Goal: Complete application form: Complete application form

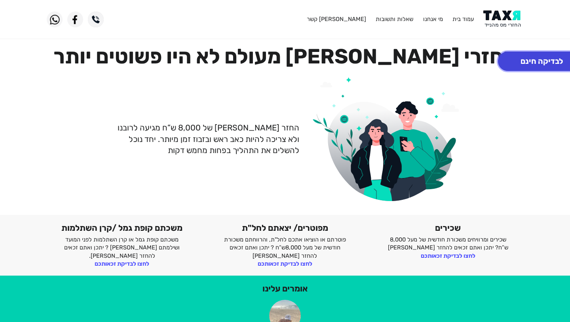
click at [545, 63] on button "לבדיקה חינם" at bounding box center [542, 60] width 88 height 19
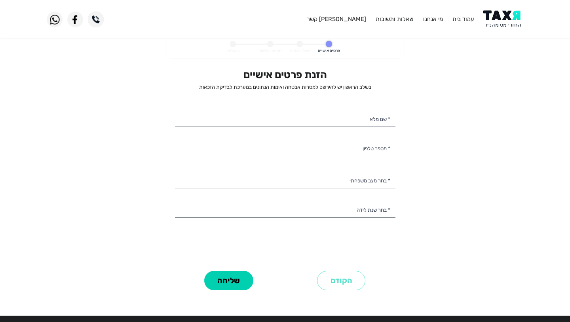
select select
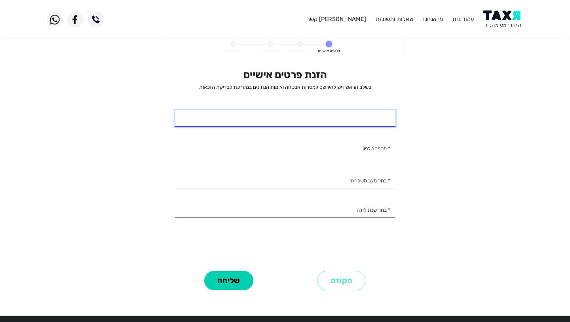
click at [380, 121] on input "* שם מלא" at bounding box center [285, 118] width 221 height 17
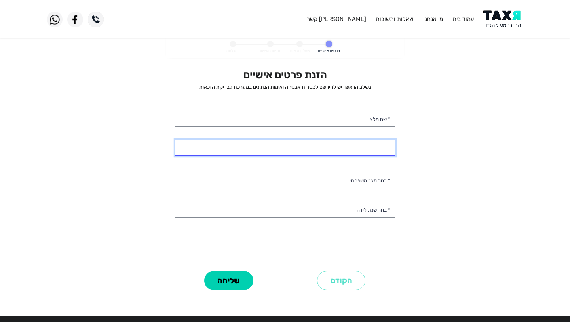
click at [384, 152] on input "* מספר טלפון" at bounding box center [285, 147] width 221 height 17
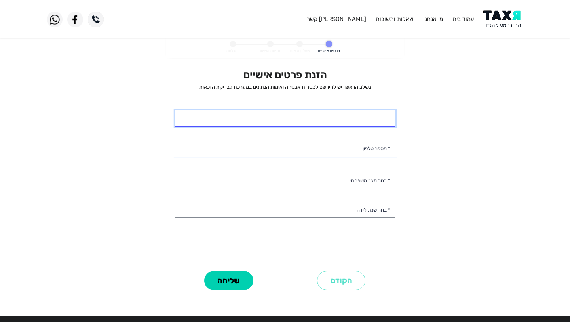
click at [376, 120] on input "* שם מלא" at bounding box center [285, 118] width 221 height 17
type input "[PERSON_NAME]"
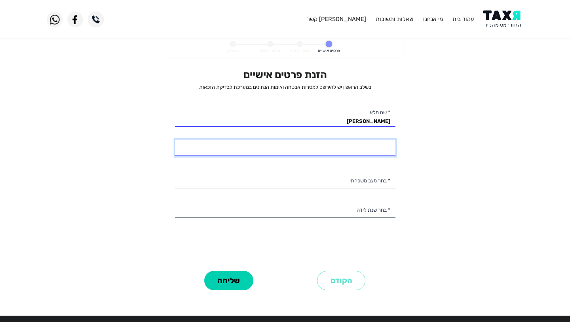
click at [375, 147] on input "* מספר טלפון" at bounding box center [285, 147] width 221 height 17
type input "054-5603800"
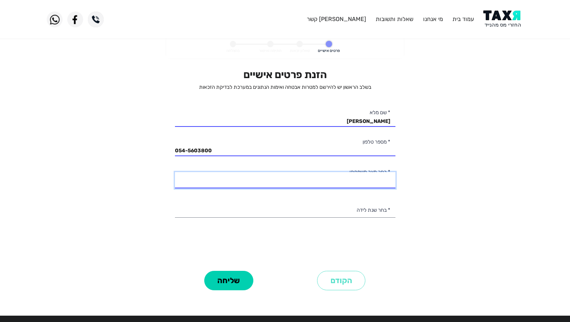
click at [380, 176] on select "רווק/ה נשוי/[PERSON_NAME]/ה אלמן/נה" at bounding box center [285, 180] width 221 height 17
select select "1: Single"
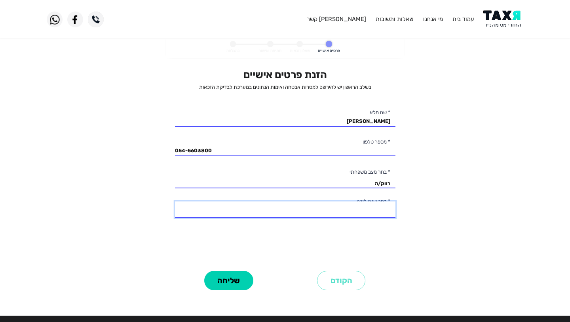
click at [381, 210] on select "2003 2002 2001 2000 1999 1998 1997 1996 1995 1994 1993 1992 1991 1990 1989 1988…" at bounding box center [285, 209] width 221 height 17
select select "2: 2002"
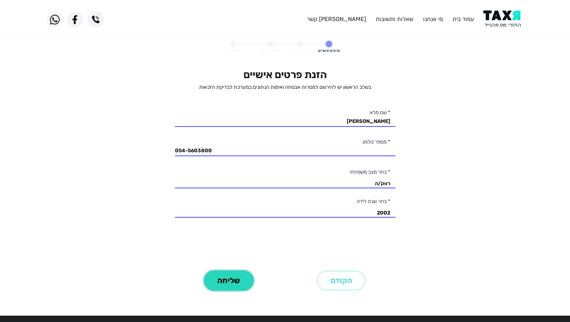
click at [235, 283] on button "שליחה" at bounding box center [228, 279] width 49 height 19
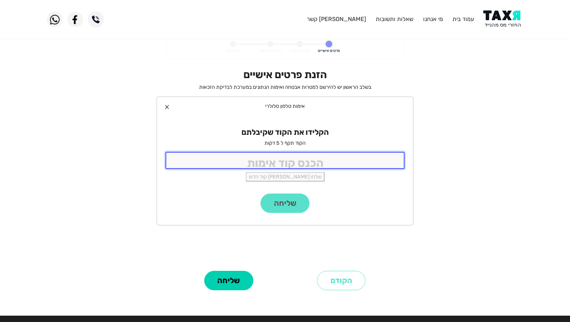
click at [309, 160] on input "tel" at bounding box center [285, 160] width 239 height 17
type input "3704"
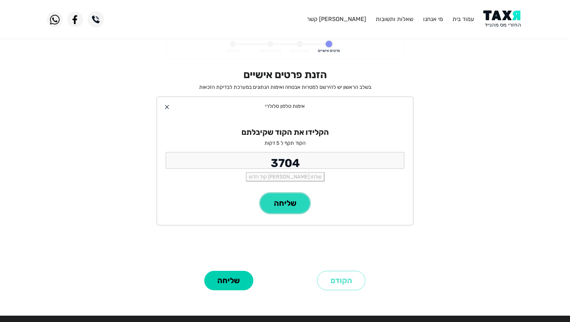
click at [288, 205] on button "שליחה" at bounding box center [285, 202] width 49 height 19
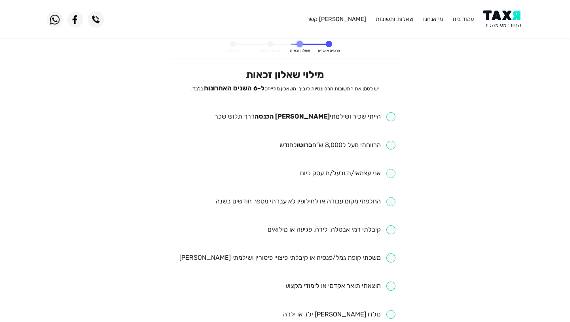
click at [392, 117] on input "checkbox" at bounding box center [305, 116] width 181 height 9
checkbox input "true"
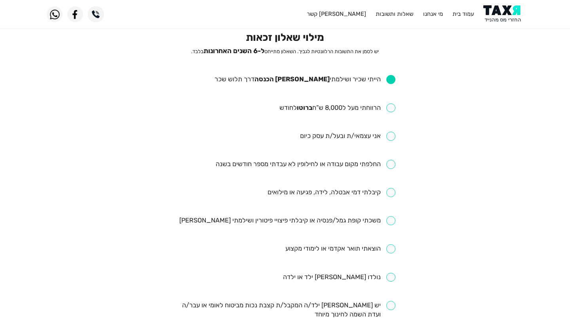
scroll to position [42, 0]
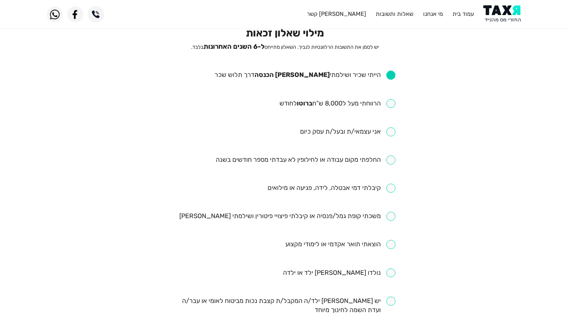
click at [390, 159] on input "checkbox" at bounding box center [306, 159] width 180 height 9
checkbox input "true"
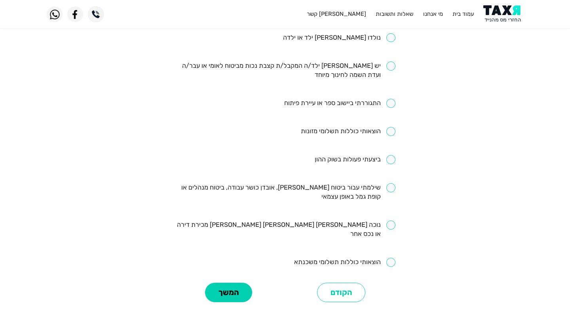
scroll to position [277, 0]
click at [237, 282] on button "המשך" at bounding box center [228, 291] width 47 height 19
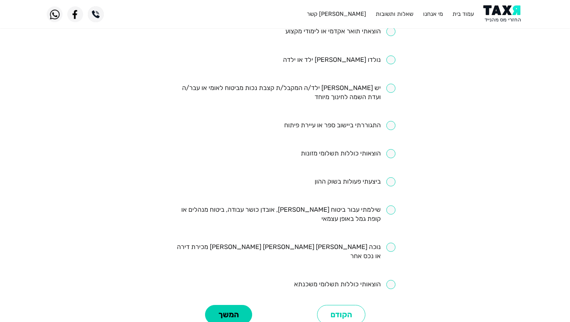
scroll to position [254, 0]
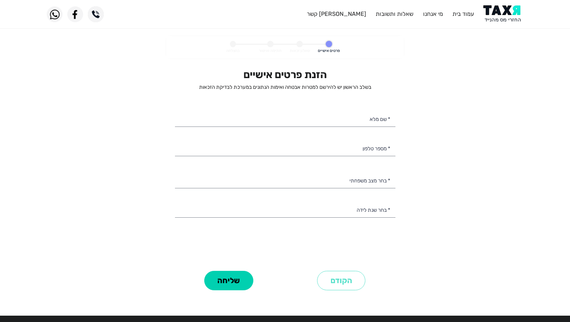
select select
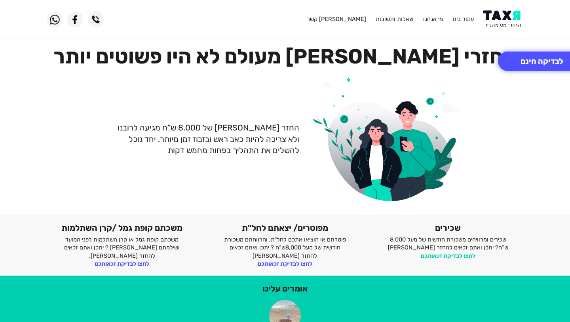
click at [459, 256] on link "לחצו לבדיקת זכאותכם" at bounding box center [448, 255] width 55 height 7
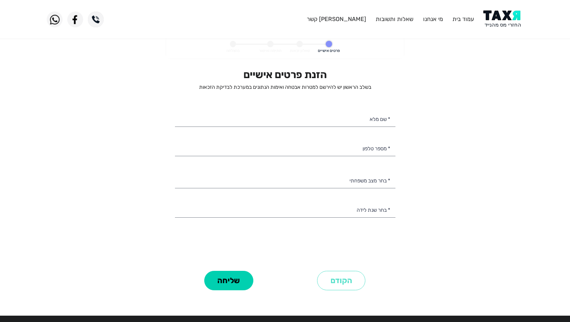
select select
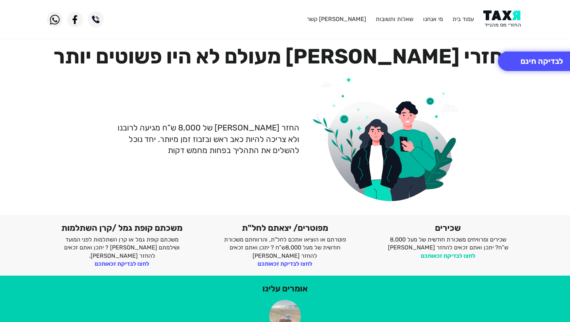
click at [450, 257] on link "לחצו לבדיקת זכאותכם" at bounding box center [448, 255] width 55 height 7
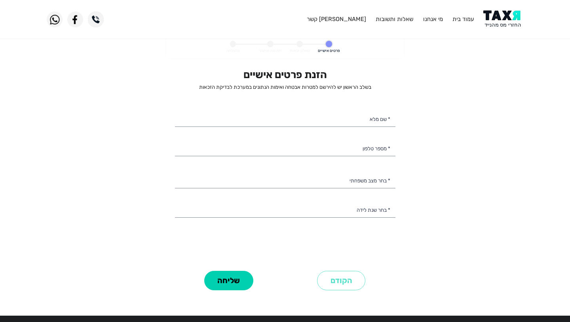
select select
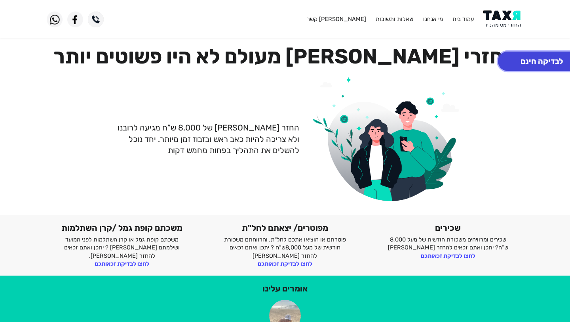
click at [525, 59] on button "לבדיקה חינם" at bounding box center [542, 60] width 88 height 19
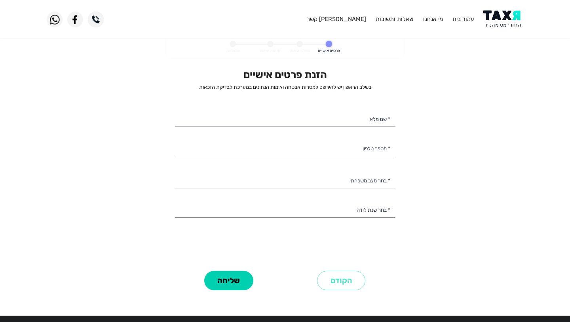
select select
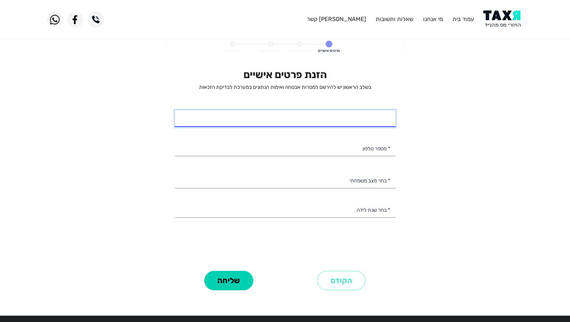
click at [379, 119] on input "* שם מלא" at bounding box center [285, 118] width 221 height 17
type input "[PERSON_NAME]"
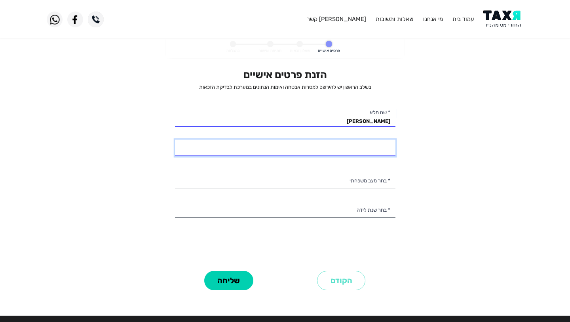
click at [377, 149] on input "* מספר טלפון" at bounding box center [285, 147] width 221 height 17
type input "054-5603800"
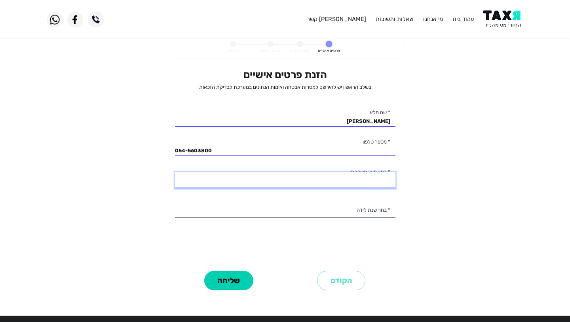
click at [377, 184] on select "רווק/ה נשוי/[PERSON_NAME]/ה אלמן/נה" at bounding box center [285, 180] width 221 height 17
select select "1: Single"
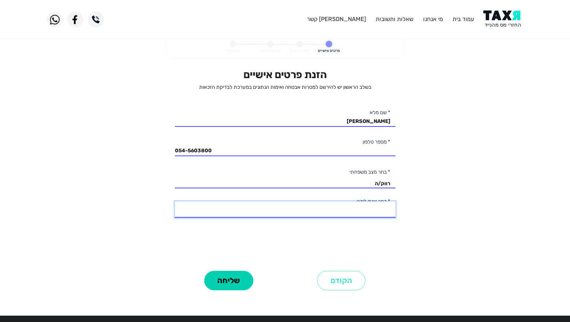
click at [376, 209] on select "2003 2002 2001 2000 1999 1998 1997 1996 1995 1994 1993 1992 1991 1990 1989 1988…" at bounding box center [285, 209] width 221 height 17
select select "2: 2002"
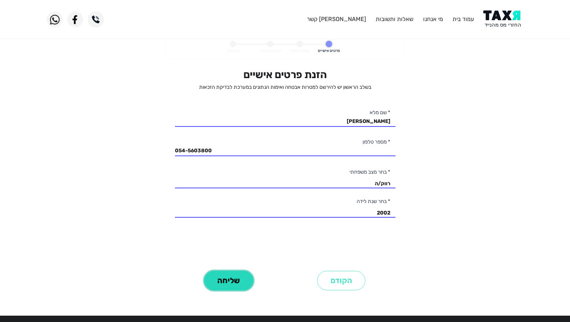
click at [241, 282] on button "שליחה" at bounding box center [228, 279] width 49 height 19
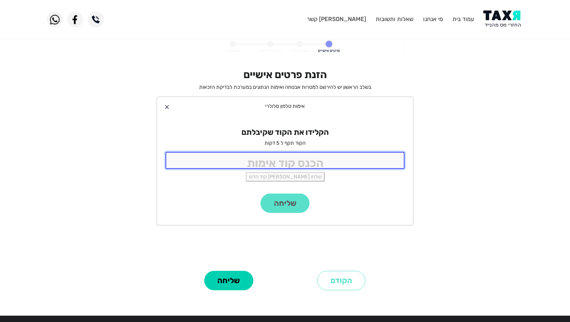
click at [303, 162] on input "tel" at bounding box center [285, 160] width 239 height 17
type input "3067"
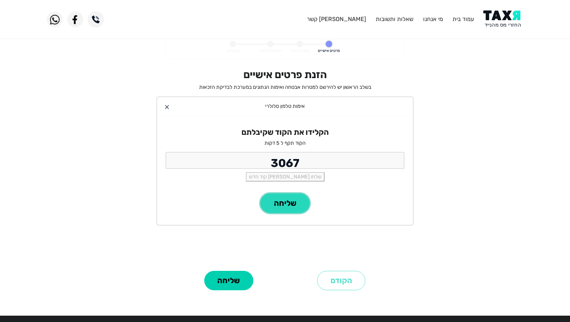
click at [288, 204] on button "שליחה" at bounding box center [285, 202] width 49 height 19
